Goal: Transaction & Acquisition: Purchase product/service

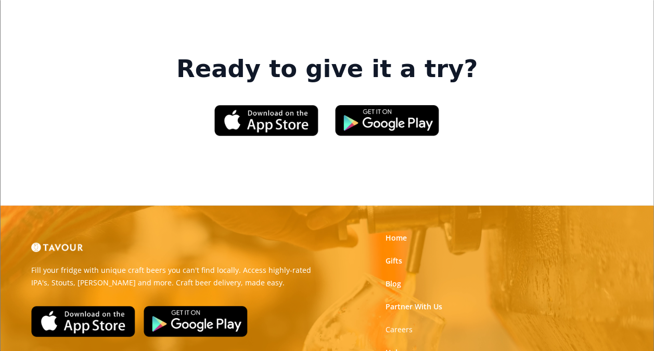
scroll to position [1509, 0]
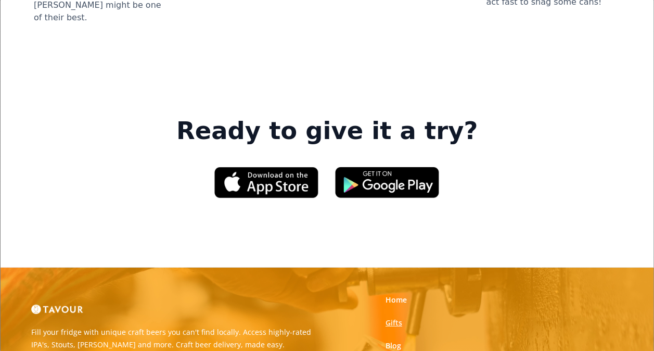
click at [385, 317] on link "Gifts" at bounding box center [393, 322] width 17 height 10
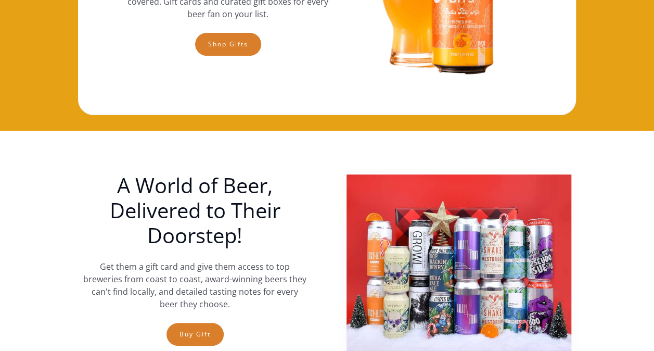
scroll to position [156, 0]
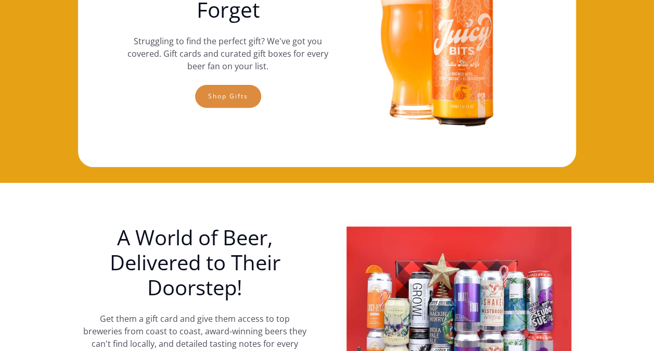
click at [237, 98] on link "Shop gifts" at bounding box center [228, 96] width 66 height 23
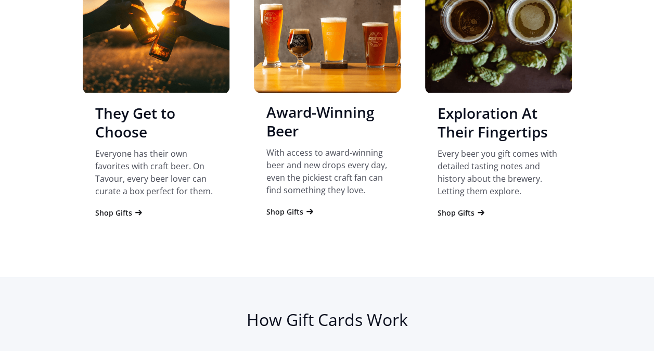
scroll to position [964, 0]
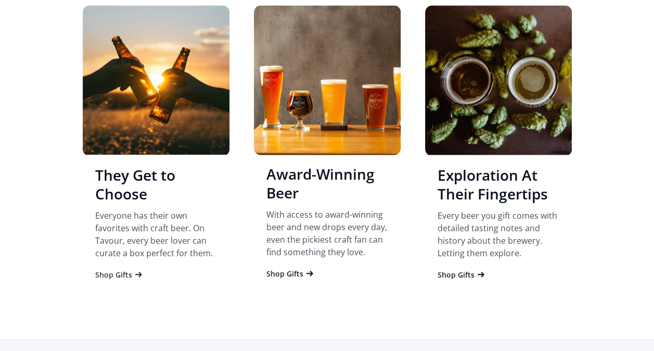
click at [111, 273] on div "Shop Gifts" at bounding box center [113, 274] width 37 height 10
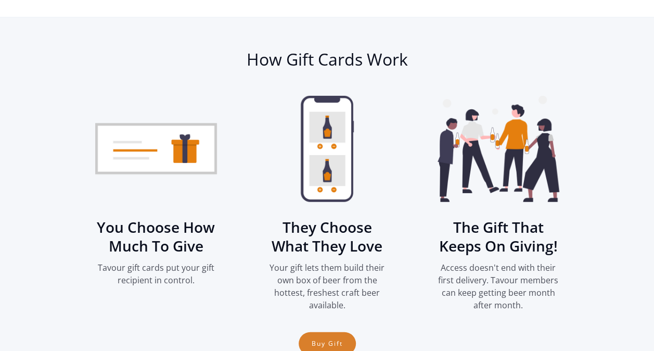
scroll to position [1305, 0]
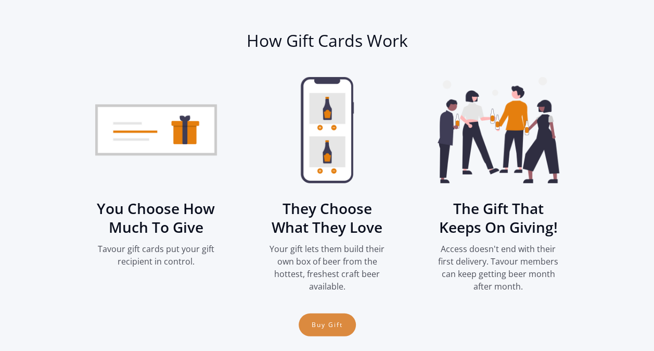
click at [314, 326] on link "Buy Gift" at bounding box center [327, 324] width 57 height 23
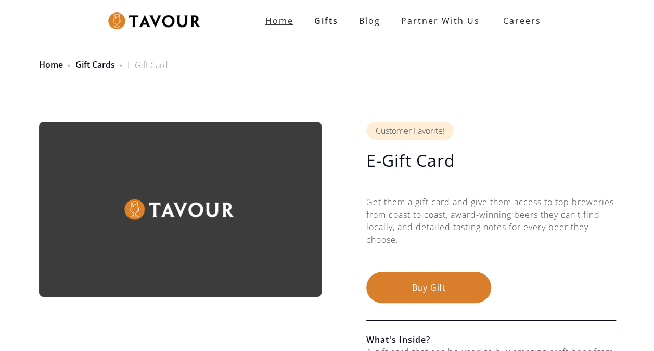
click at [289, 22] on strong "Home" at bounding box center [279, 20] width 28 height 11
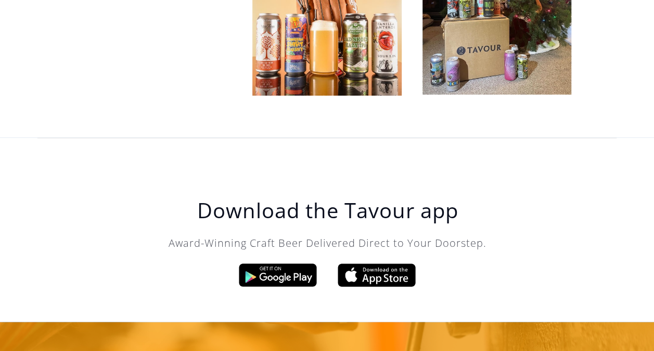
scroll to position [3175, 0]
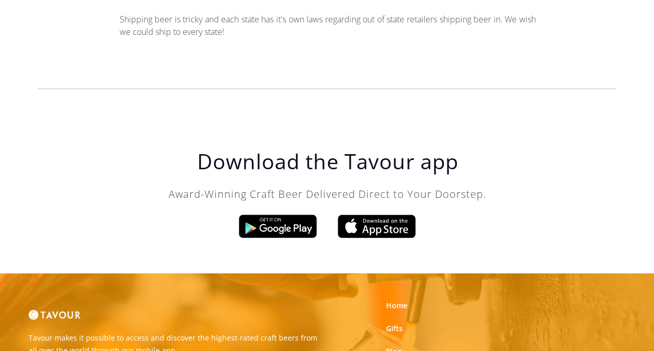
scroll to position [1717, 0]
